Goal: Task Accomplishment & Management: Manage account settings

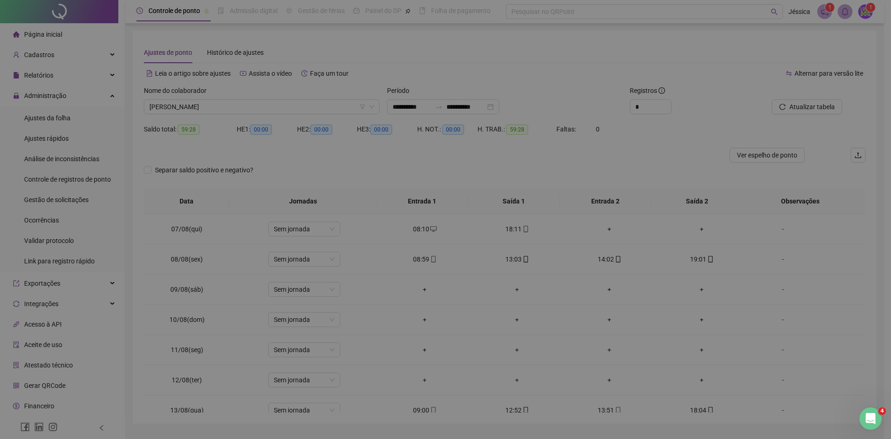
click at [40, 364] on div "Gerar QRCode Empregador Empregadores Copiar código Imprimir" at bounding box center [445, 219] width 891 height 439
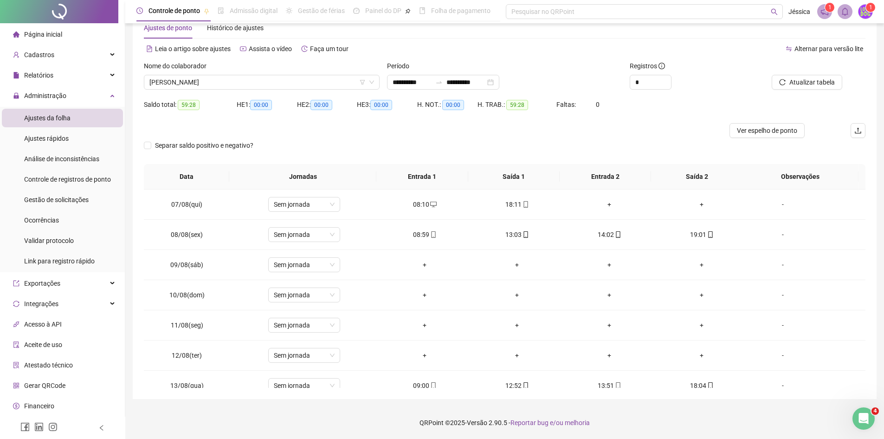
scroll to position [162, 0]
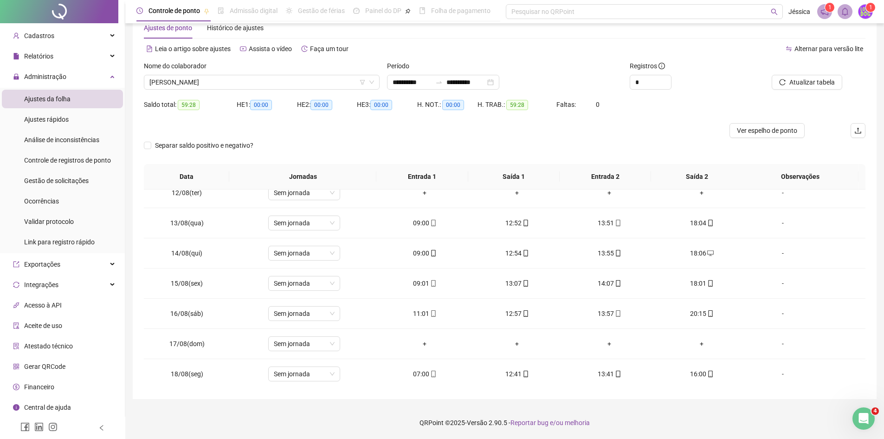
click at [54, 366] on span "Gerar QRCode" at bounding box center [44, 366] width 41 height 7
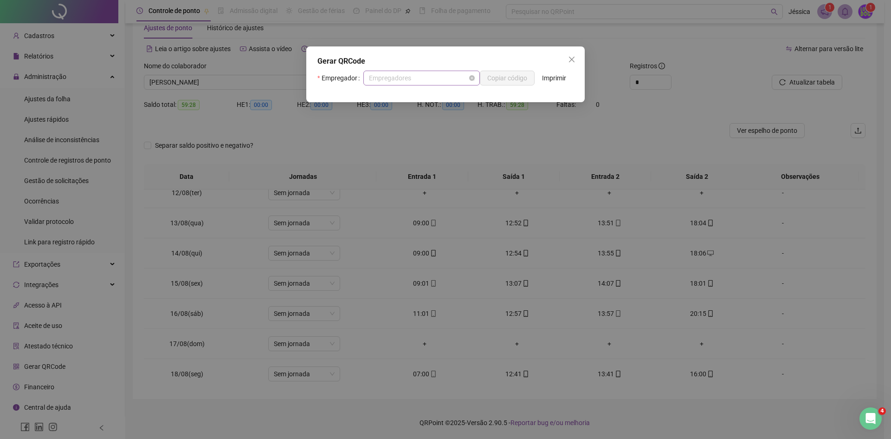
click at [456, 79] on span "Empregadores" at bounding box center [421, 78] width 105 height 14
click at [509, 91] on div "Empregador Empregadores Copiar código Imprimir" at bounding box center [445, 82] width 256 height 22
click at [419, 77] on span "Empregadores" at bounding box center [421, 78] width 105 height 14
drag, startPoint x: 417, startPoint y: 94, endPoint x: 424, endPoint y: 90, distance: 8.8
click at [417, 94] on div "Lovvdog" at bounding box center [421, 96] width 100 height 10
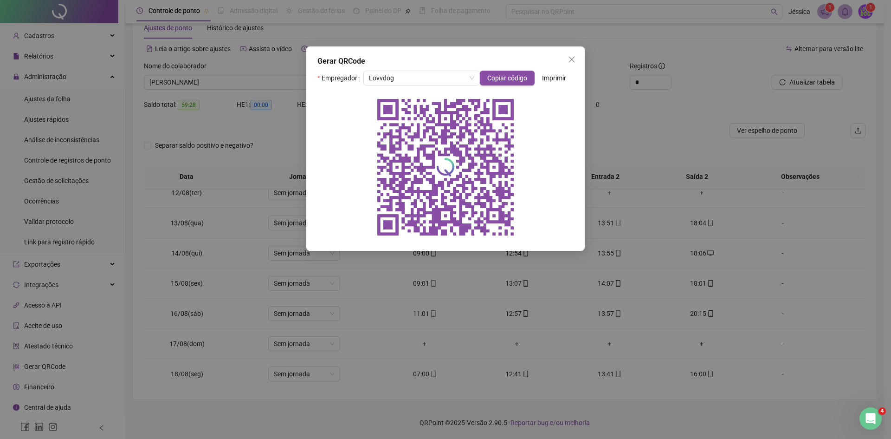
click at [59, 118] on div "Gerar QRCode Empregador Lovvdog Copiar código Imprimir" at bounding box center [445, 219] width 891 height 439
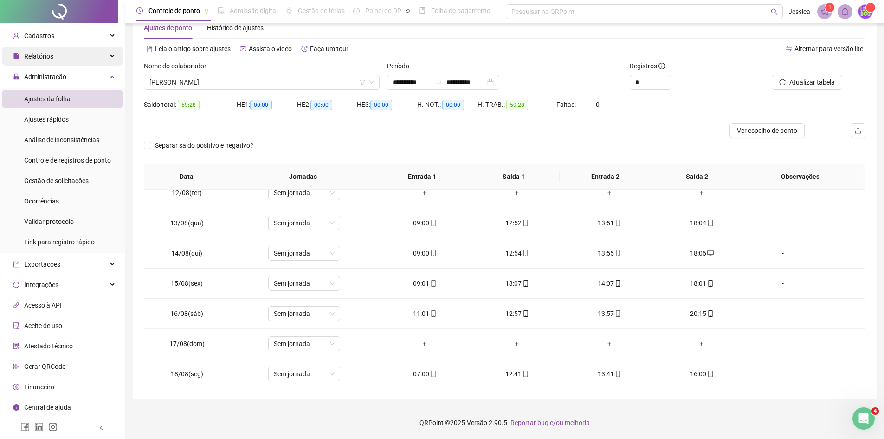
click at [71, 53] on div "Relatórios" at bounding box center [62, 56] width 121 height 19
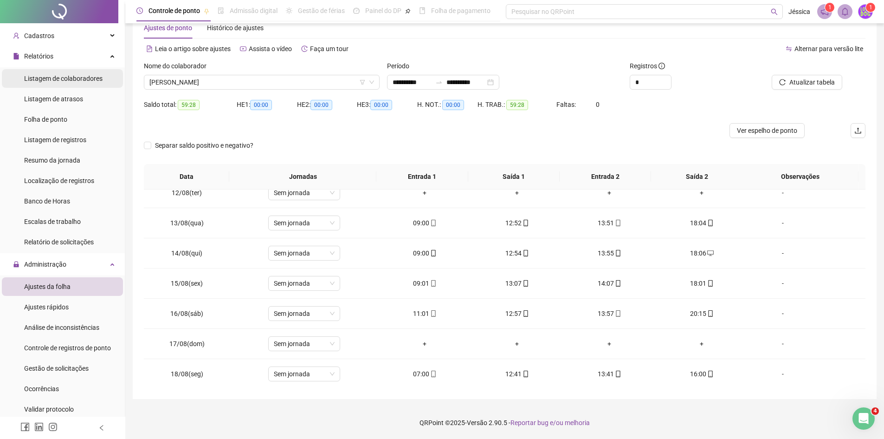
click at [72, 78] on span "Listagem de colaboradores" at bounding box center [63, 78] width 78 height 7
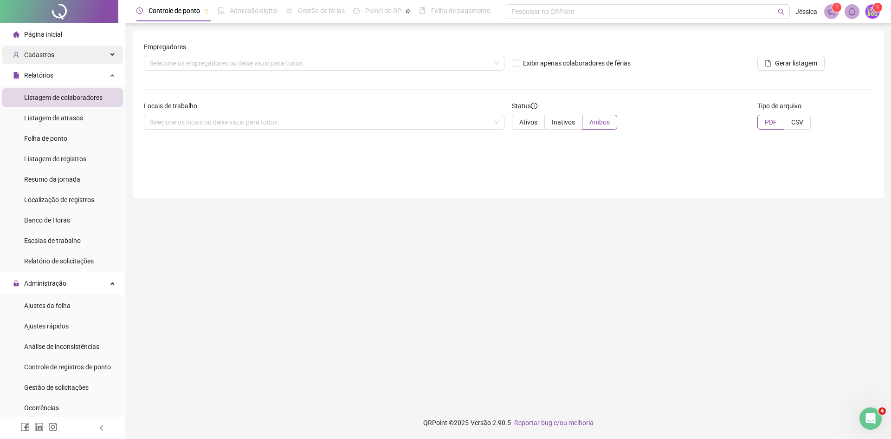
click at [60, 56] on div "Cadastros" at bounding box center [62, 54] width 121 height 19
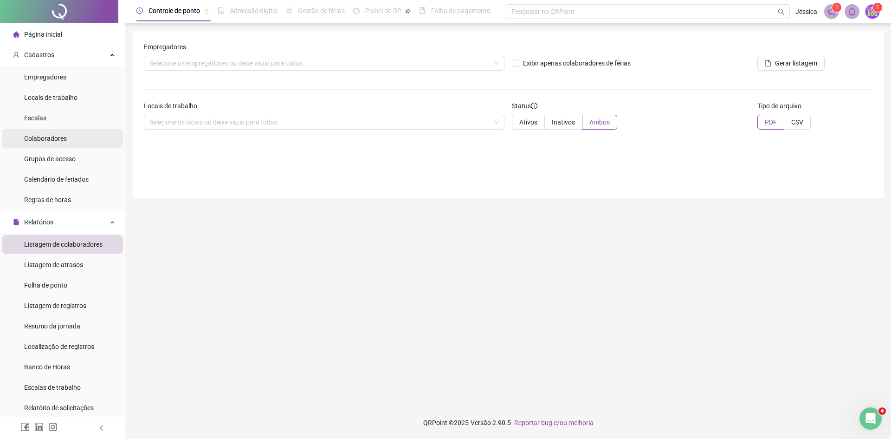
click at [46, 144] on div "Colaboradores" at bounding box center [45, 138] width 43 height 19
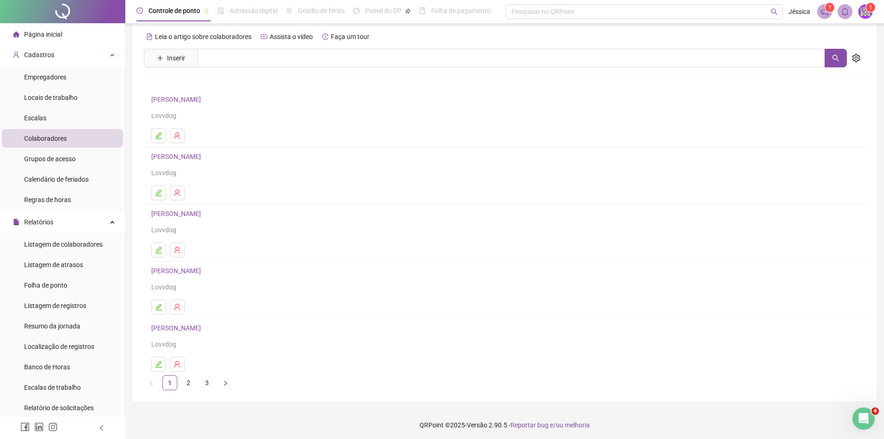
scroll to position [10, 0]
click at [194, 378] on link "2" at bounding box center [188, 380] width 14 height 14
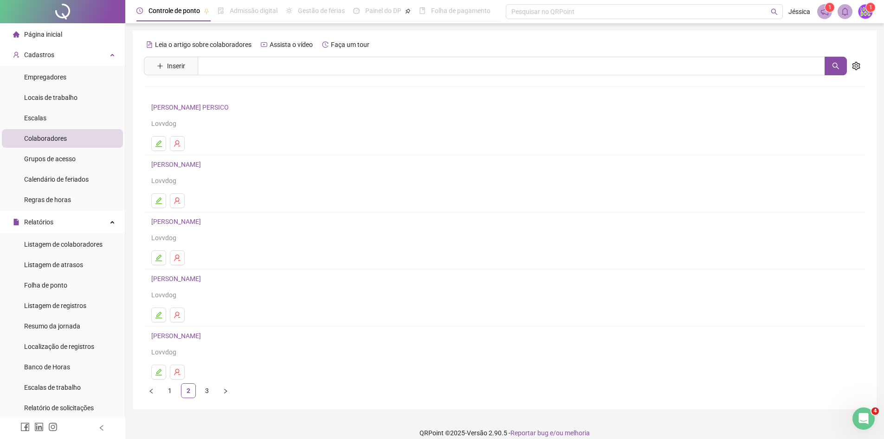
click at [188, 105] on link "[PERSON_NAME] PERSICO" at bounding box center [191, 107] width 80 height 7
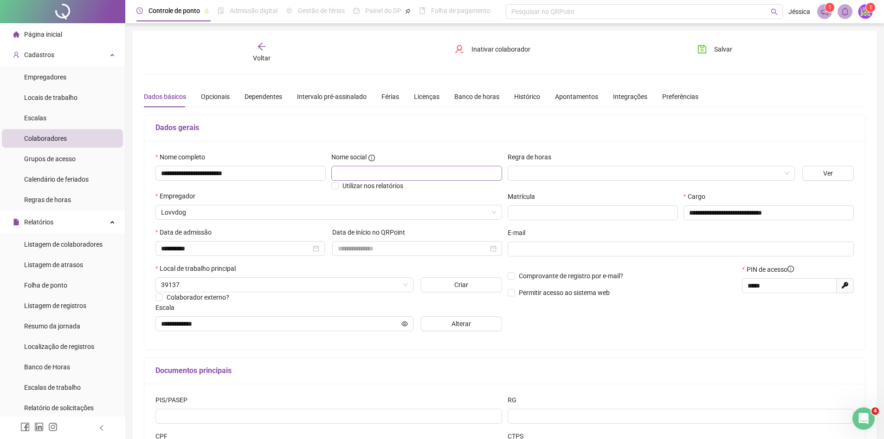
type input "**********"
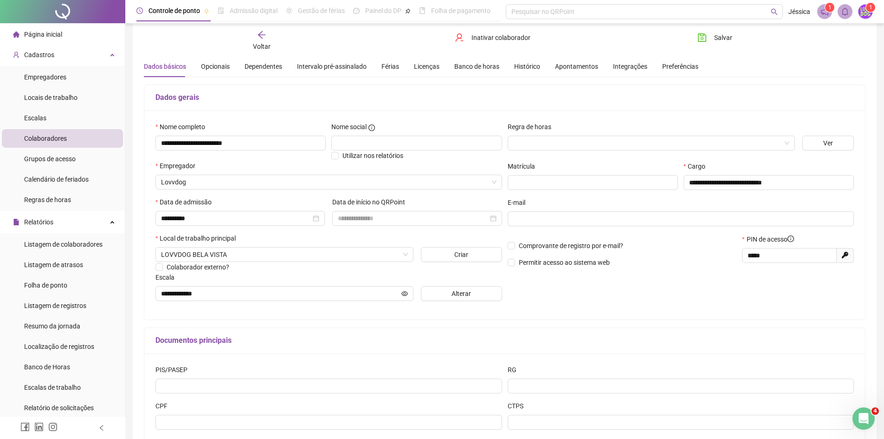
scroll to position [46, 0]
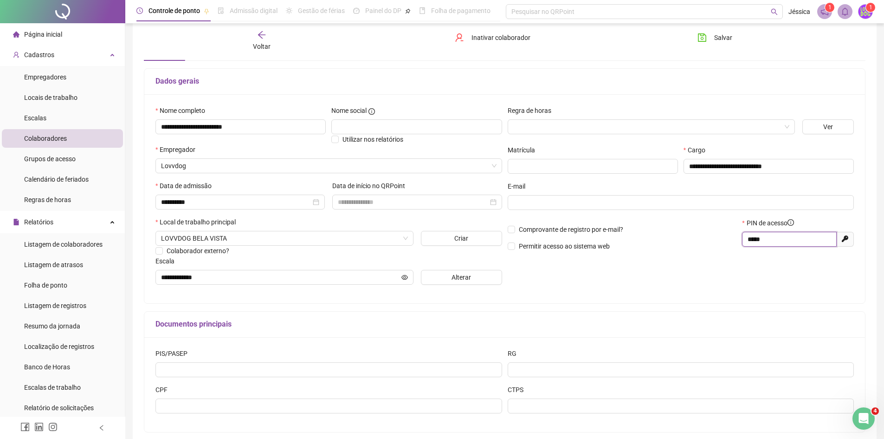
click at [788, 242] on input "*****" at bounding box center [789, 239] width 82 height 10
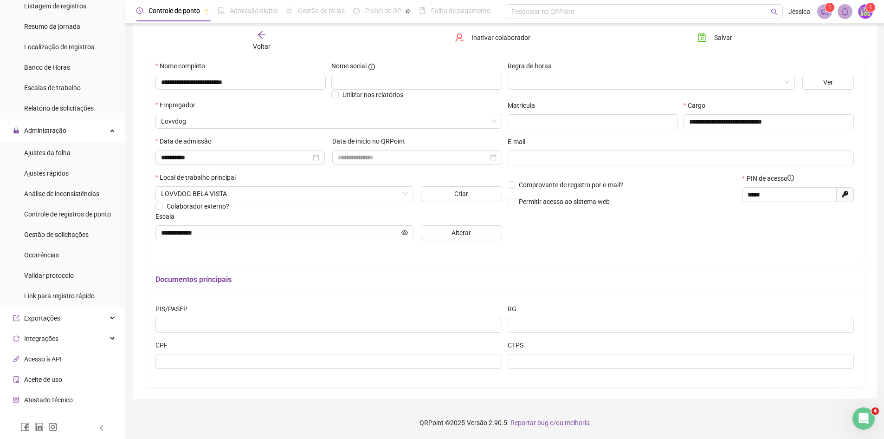
scroll to position [353, 0]
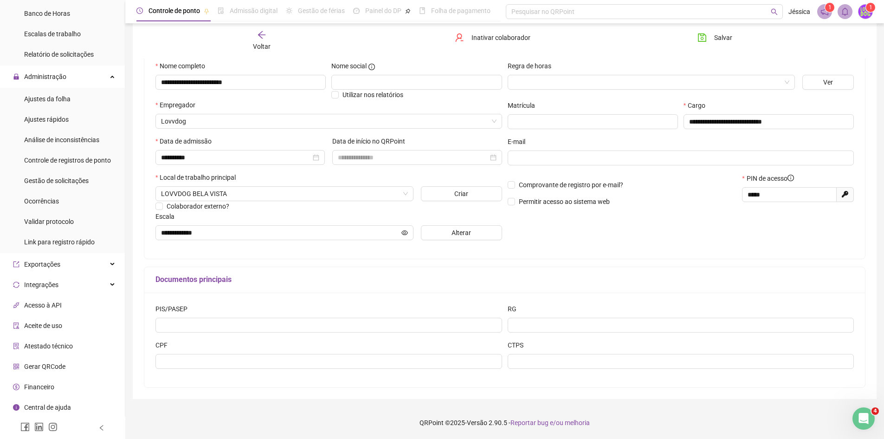
click at [50, 364] on span "Gerar QRCode" at bounding box center [44, 366] width 41 height 7
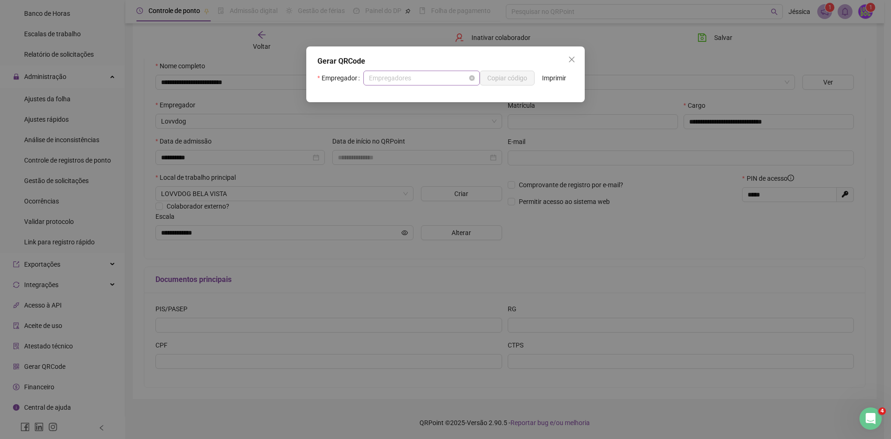
click at [446, 72] on span "Empregadores" at bounding box center [421, 78] width 105 height 14
click at [442, 77] on span "Lovvdog" at bounding box center [421, 78] width 105 height 14
click at [466, 92] on div "Lovvdog" at bounding box center [421, 96] width 100 height 10
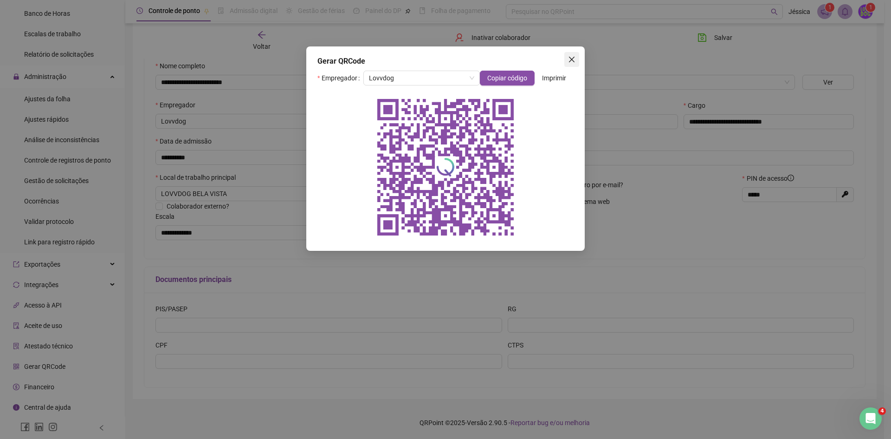
click at [576, 61] on span "Close" at bounding box center [571, 59] width 15 height 7
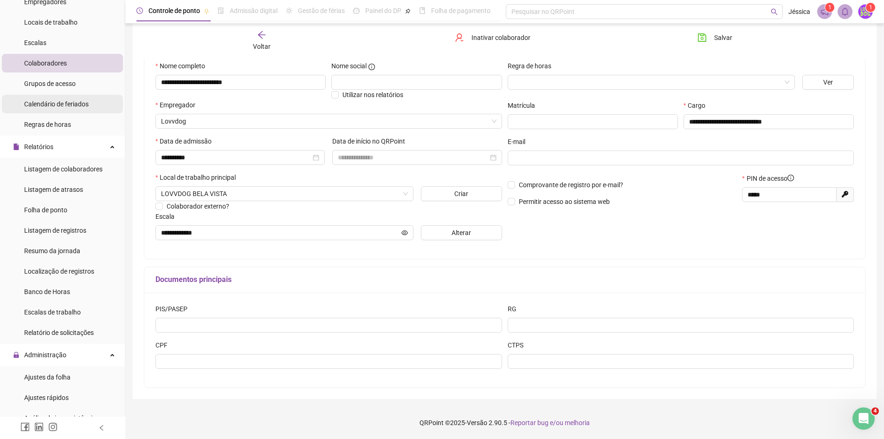
scroll to position [75, 0]
click at [73, 69] on li "Colaboradores" at bounding box center [62, 63] width 121 height 19
click at [72, 65] on li "Colaboradores" at bounding box center [62, 63] width 121 height 19
click at [41, 61] on span "Colaboradores" at bounding box center [45, 63] width 43 height 7
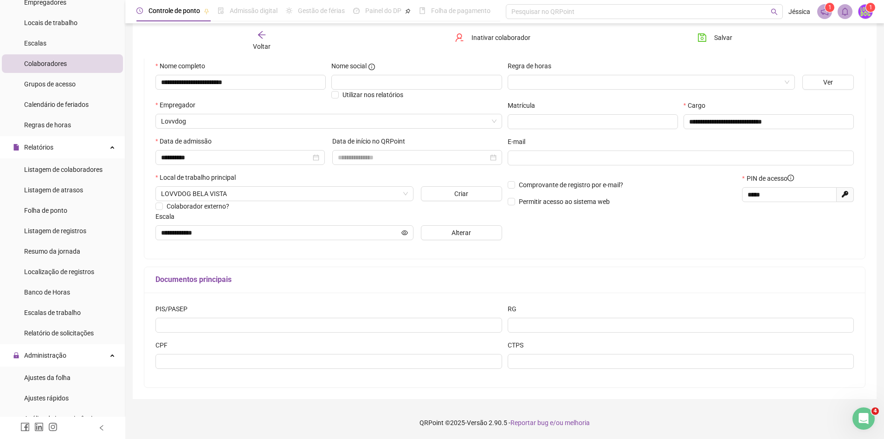
click at [77, 62] on li "Colaboradores" at bounding box center [62, 63] width 121 height 19
click at [49, 69] on div "Colaboradores" at bounding box center [45, 63] width 43 height 19
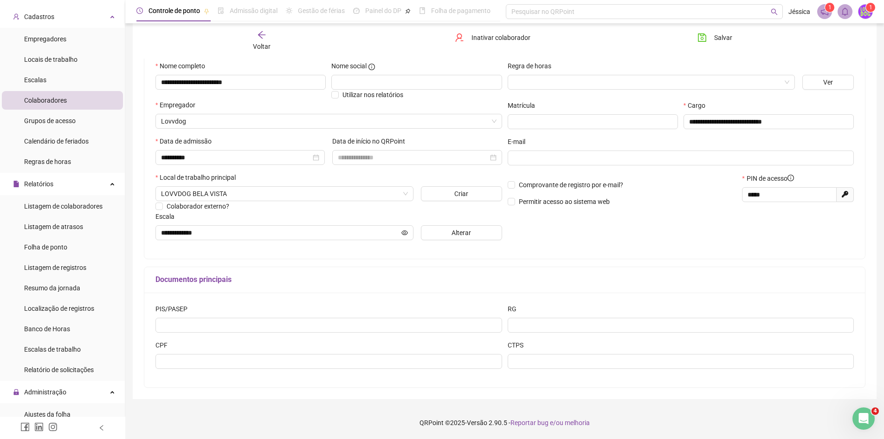
scroll to position [0, 0]
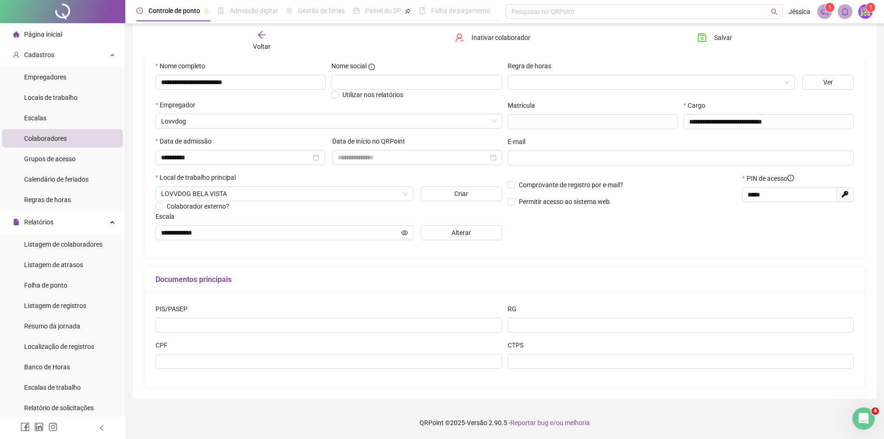
drag, startPoint x: 245, startPoint y: 27, endPoint x: 254, endPoint y: 34, distance: 11.9
click at [246, 28] on div "Voltar Inativar colaborador [PERSON_NAME]" at bounding box center [504, 40] width 729 height 35
click at [255, 35] on div "Voltar" at bounding box center [262, 40] width 114 height 21
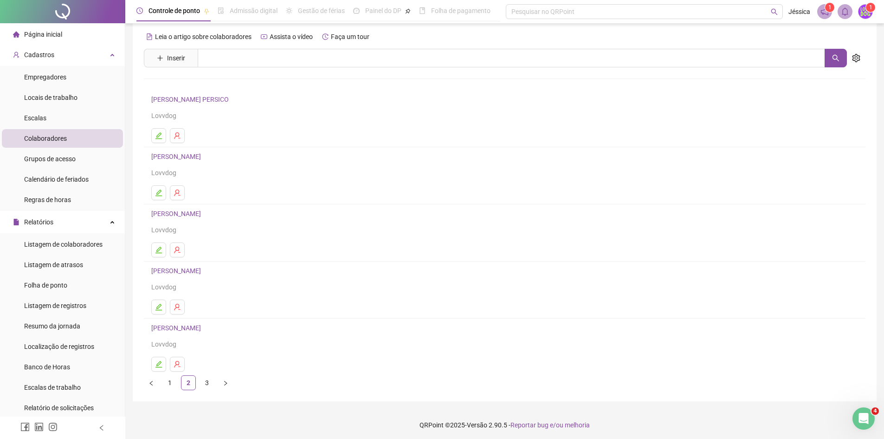
scroll to position [10, 0]
click at [205, 378] on link "3" at bounding box center [207, 380] width 14 height 14
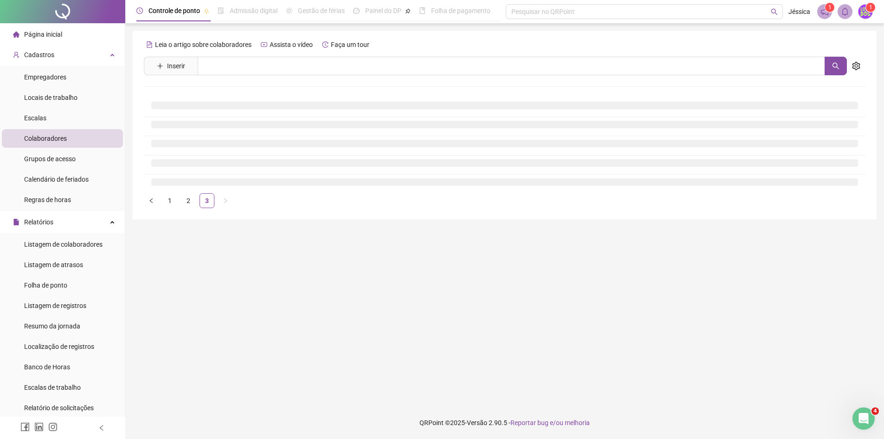
scroll to position [0, 0]
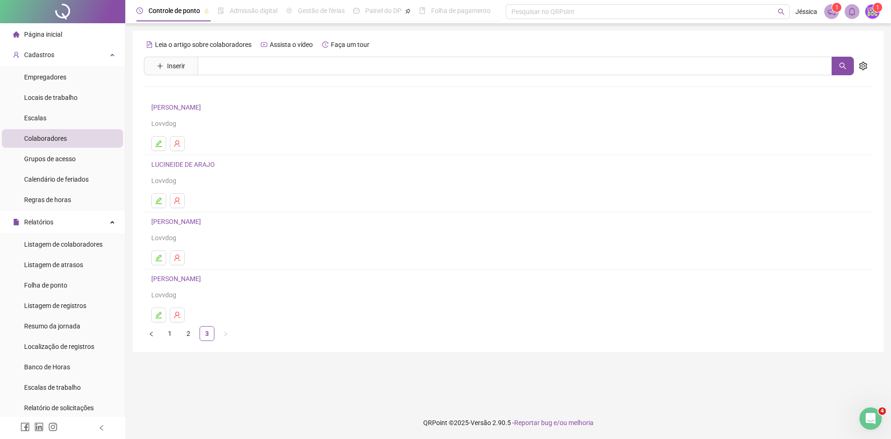
drag, startPoint x: 188, startPoint y: 226, endPoint x: 191, endPoint y: 221, distance: 5.8
click at [188, 225] on h4 "[PERSON_NAME]" at bounding box center [508, 221] width 714 height 11
click at [191, 221] on link "[PERSON_NAME]" at bounding box center [177, 221] width 52 height 7
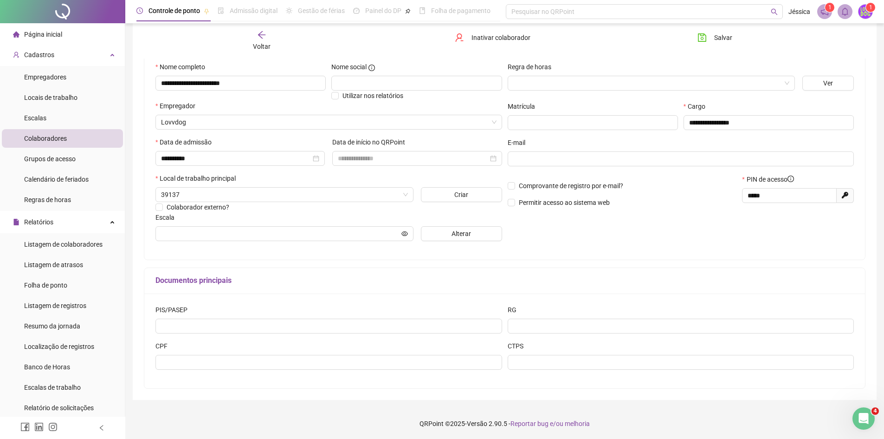
scroll to position [91, 0]
drag, startPoint x: 757, startPoint y: 200, endPoint x: 736, endPoint y: 228, distance: 34.9
click at [649, 211] on div "Comprovante de registro por e-mail? Permitir acesso ao sistema web PIN de acess…" at bounding box center [681, 193] width 352 height 40
click at [772, 237] on div "**********" at bounding box center [681, 154] width 352 height 187
click at [709, 36] on button "Salvar" at bounding box center [715, 37] width 49 height 15
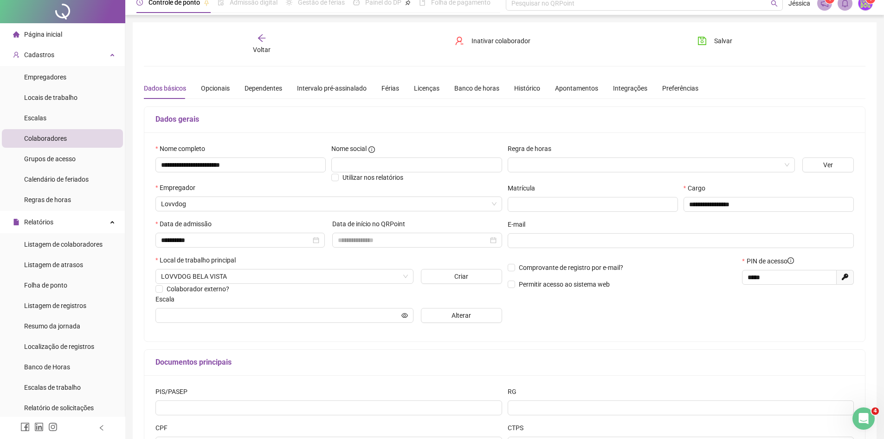
scroll to position [0, 0]
